Goal: Navigation & Orientation: Go to known website

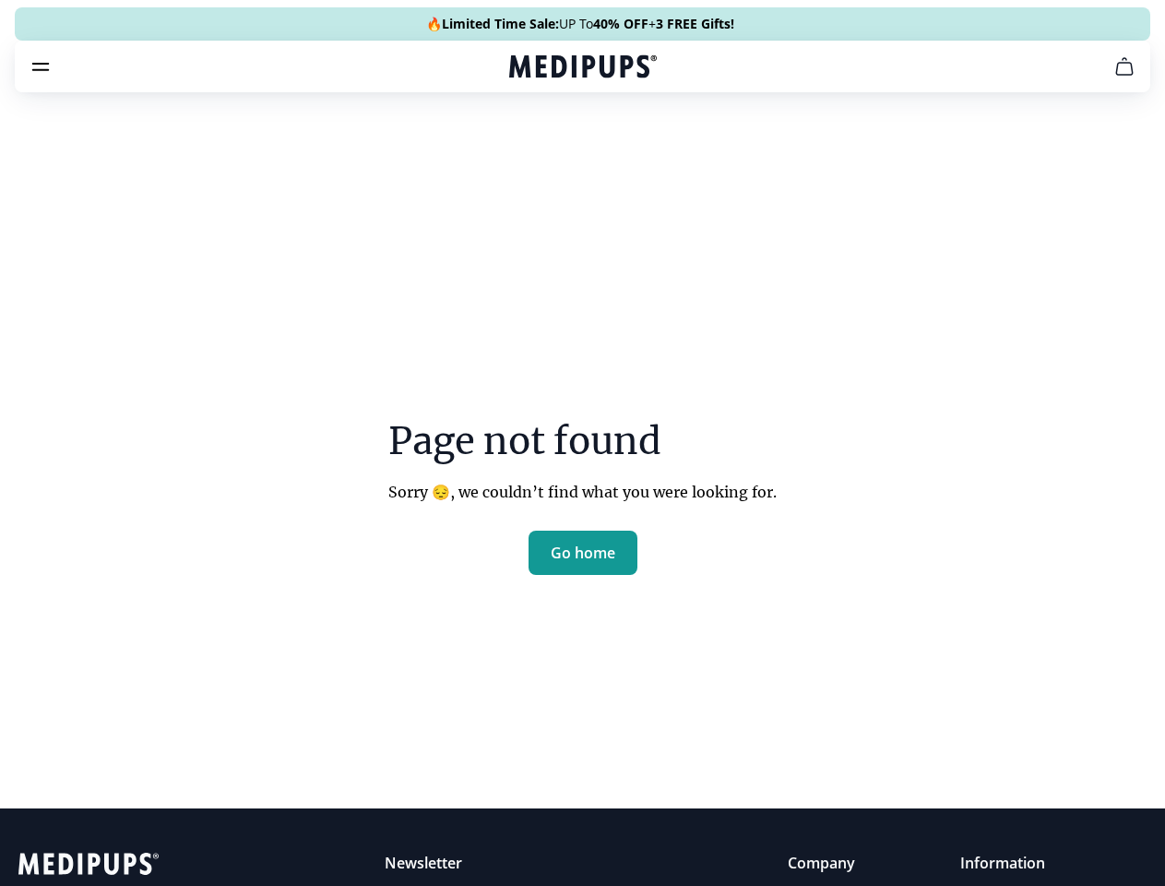
click at [582, 443] on section "Page not found Sorry 😔, we couldn’t find what you were looking for. Go home" at bounding box center [582, 454] width 1165 height 709
click at [531, 148] on span "Supplements" at bounding box center [577, 157] width 92 height 18
click at [625, 146] on icon "button" at bounding box center [636, 157] width 22 height 22
click at [1114, 78] on icon "cart" at bounding box center [1125, 66] width 22 height 22
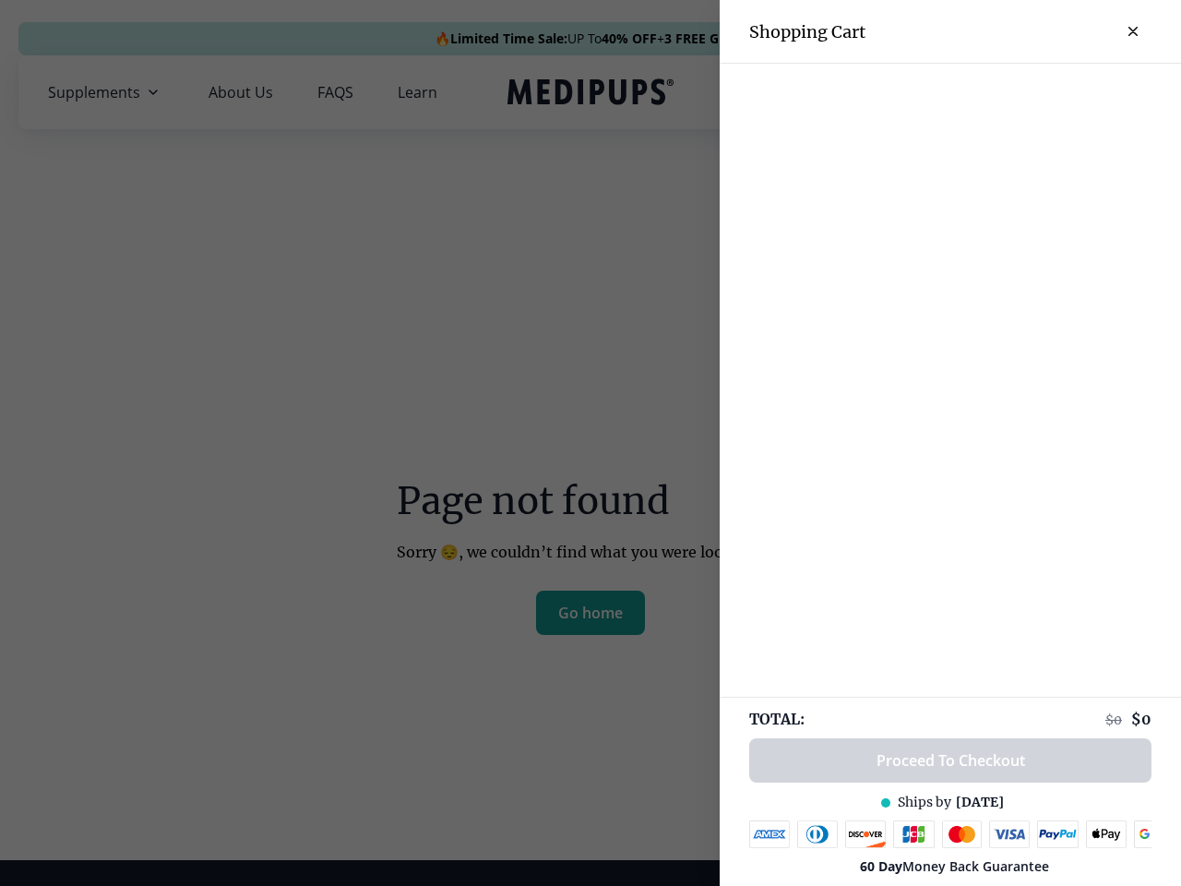
click at [897, 92] on div at bounding box center [950, 79] width 461 height 30
click at [1042, 92] on div at bounding box center [950, 79] width 461 height 30
click at [1103, 92] on div at bounding box center [950, 79] width 461 height 30
click at [583, 614] on div at bounding box center [590, 443] width 1181 height 886
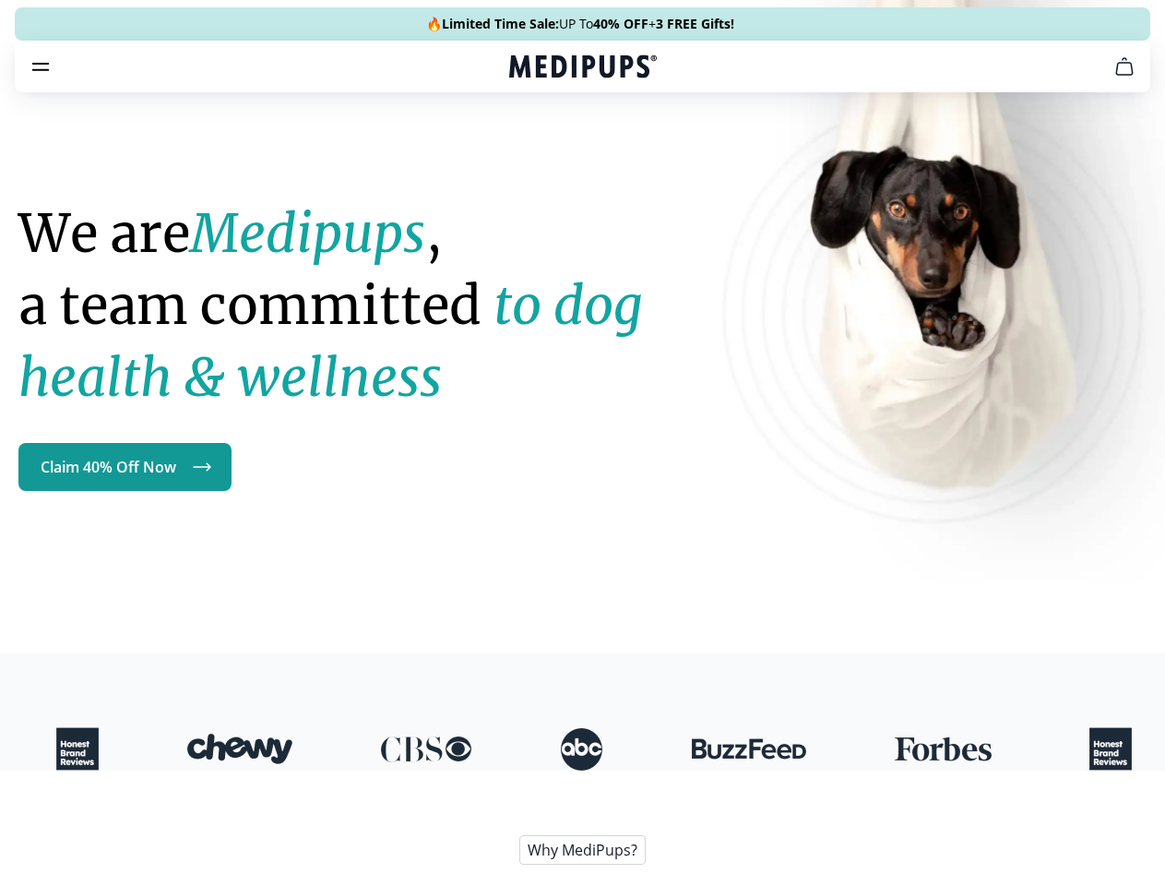
click at [582, 413] on h1 "We are Medipups , a team committed to dog health & wellness" at bounding box center [355, 305] width 675 height 216
click at [531, 148] on span "Supplements" at bounding box center [577, 157] width 92 height 18
click at [625, 146] on icon "button" at bounding box center [636, 157] width 22 height 22
click at [1114, 78] on icon "cart" at bounding box center [1125, 66] width 22 height 22
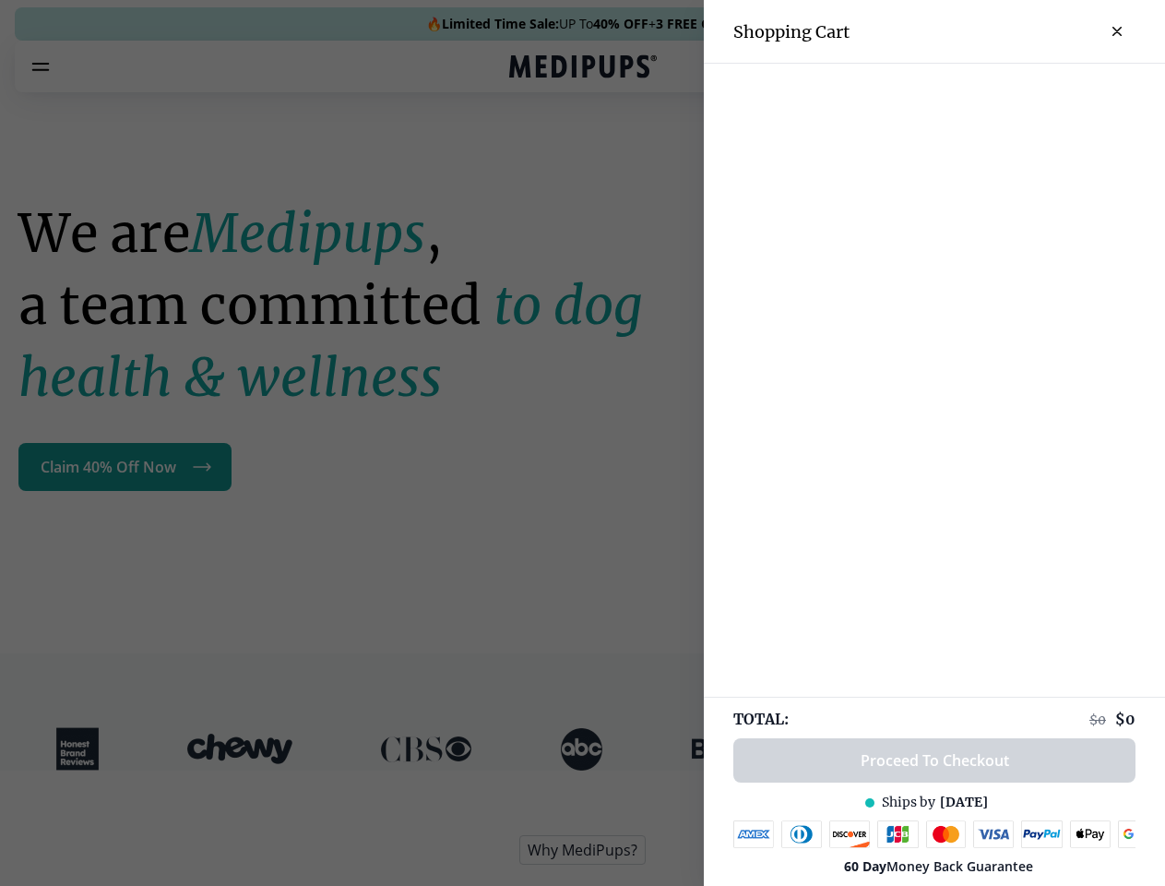
click at [897, 92] on div at bounding box center [582, 443] width 1165 height 886
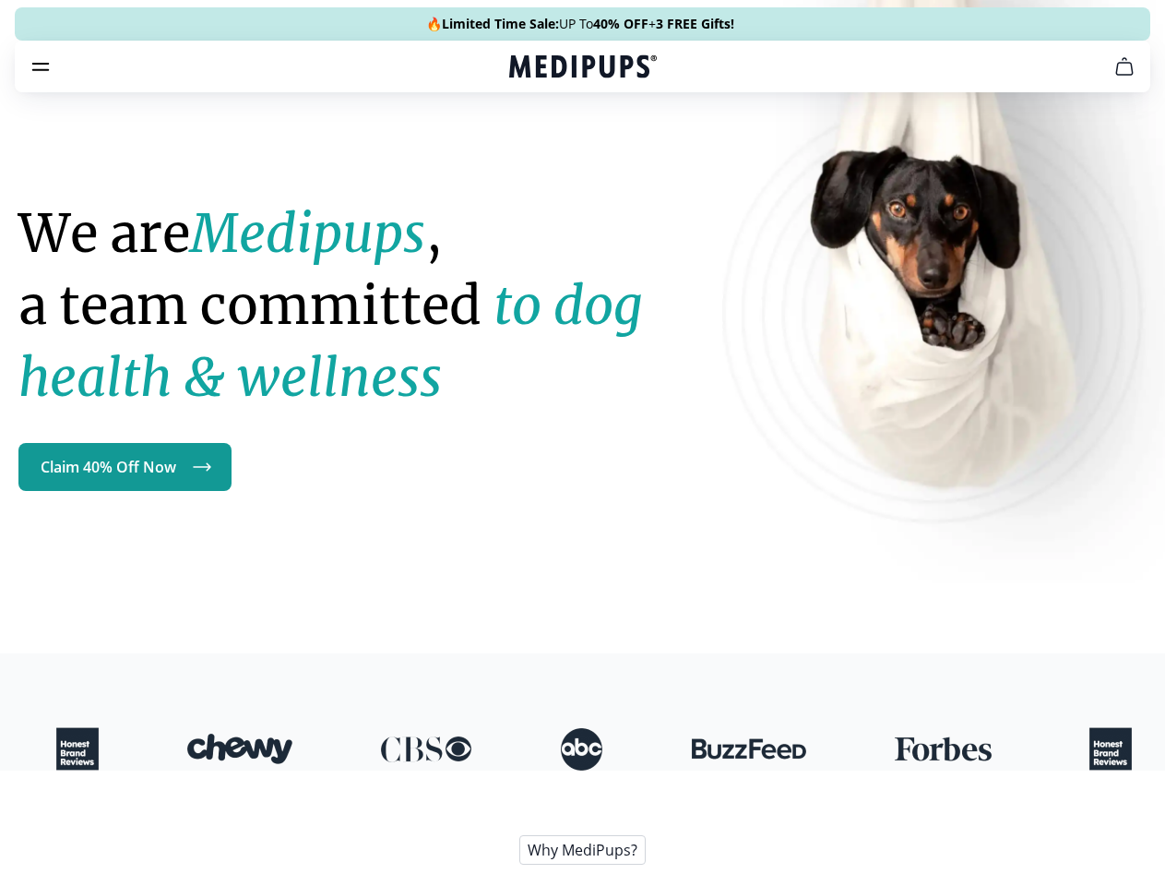
click at [0, 0] on span "Get FREE Gift" at bounding box center [0, 0] width 0 height 0
click at [0, 0] on icon "button" at bounding box center [0, 0] width 0 height 0
click at [202, 471] on icon at bounding box center [202, 466] width 17 height 7
